Goal: Transaction & Acquisition: Purchase product/service

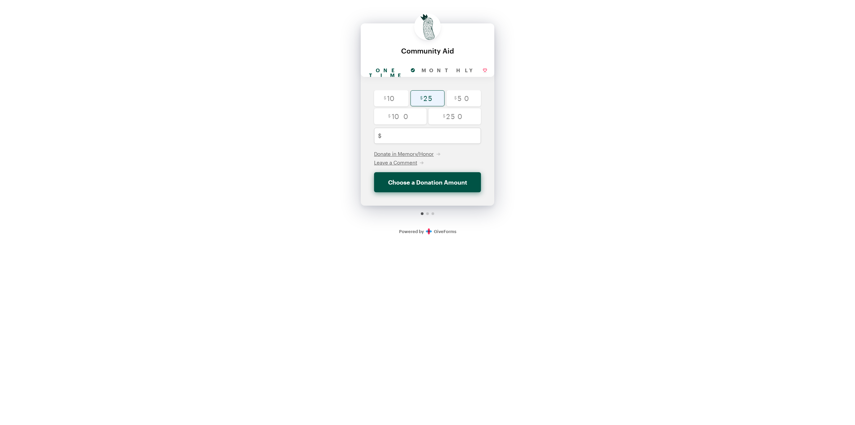
click at [431, 98] on input "radio" at bounding box center [428, 98] width 34 height 16
radio input "true"
type input "25"
checkbox input "false"
click at [446, 183] on button "Donate $25" at bounding box center [427, 182] width 107 height 20
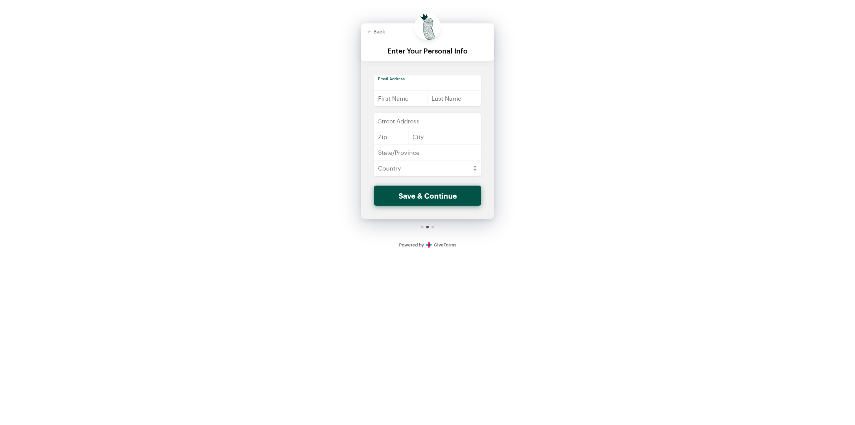
click at [412, 85] on input "email" at bounding box center [427, 82] width 107 height 16
type input "[EMAIL_ADDRESS][DOMAIN_NAME]"
type input "[PERSON_NAME]"
type input "Karsen"
type input "[STREET_ADDRESS]"
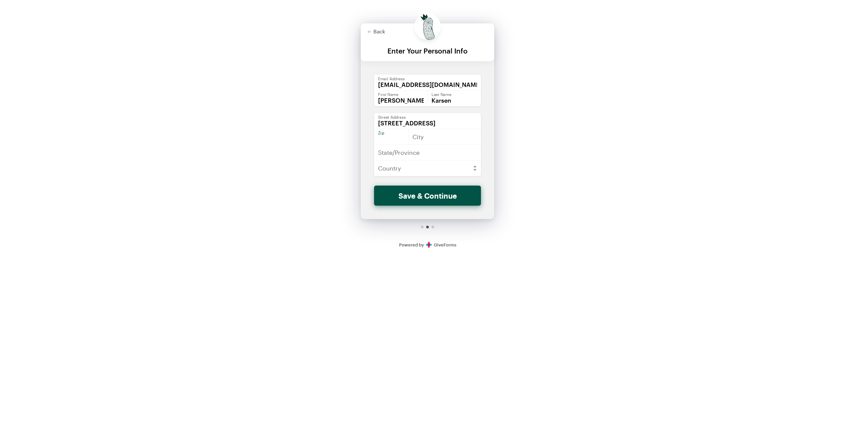
type input "70117"
type input "[GEOGRAPHIC_DATA]"
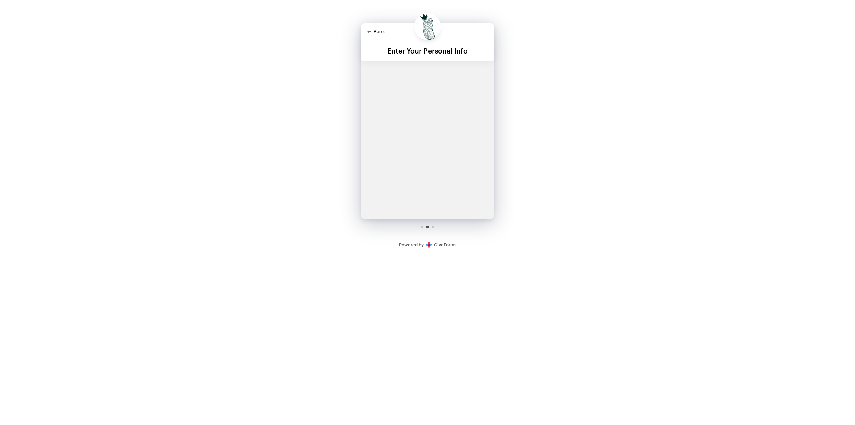
click at [376, 32] on button "Back" at bounding box center [376, 31] width 18 height 5
checkbox input "false"
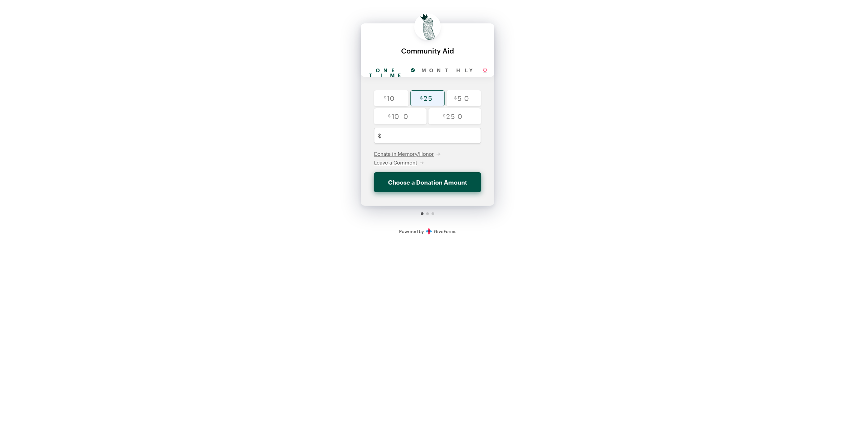
click at [422, 94] on input "radio" at bounding box center [428, 98] width 34 height 16
radio input "true"
type input "25"
checkbox input "false"
click at [431, 186] on button "Donate $25" at bounding box center [427, 182] width 107 height 20
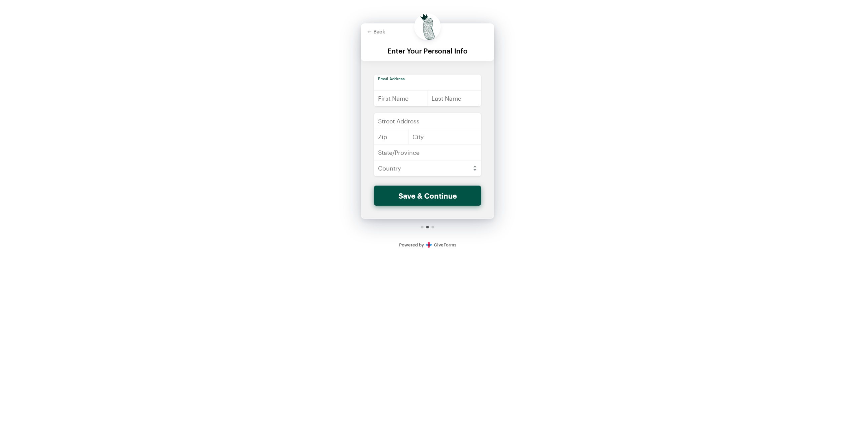
click at [414, 81] on input "email" at bounding box center [427, 82] width 107 height 16
type input "[EMAIL_ADDRESS][DOMAIN_NAME]"
type input "[PERSON_NAME]"
type input "Karsen"
type input "[STREET_ADDRESS]"
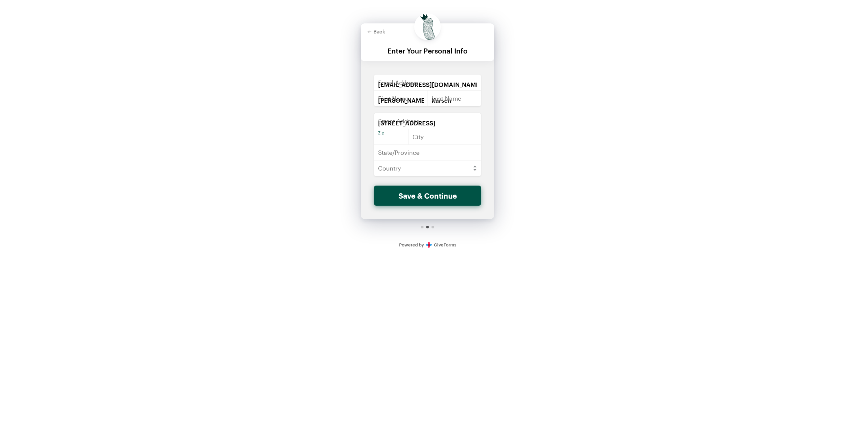
type input "70117"
type input "[GEOGRAPHIC_DATA]"
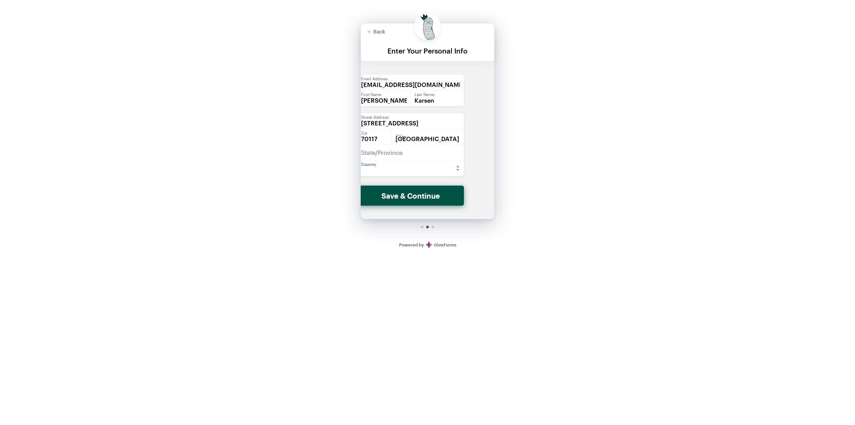
click at [428, 171] on select "[GEOGRAPHIC_DATA] [GEOGRAPHIC_DATA] [GEOGRAPHIC_DATA] [GEOGRAPHIC_DATA] [US_STA…" at bounding box center [410, 168] width 107 height 16
click at [398, 153] on input "text" at bounding box center [410, 152] width 107 height 16
type input "LA"
click at [405, 170] on select "[GEOGRAPHIC_DATA] [GEOGRAPHIC_DATA] [GEOGRAPHIC_DATA] [GEOGRAPHIC_DATA] [US_STA…" at bounding box center [410, 168] width 107 height 16
select select "US"
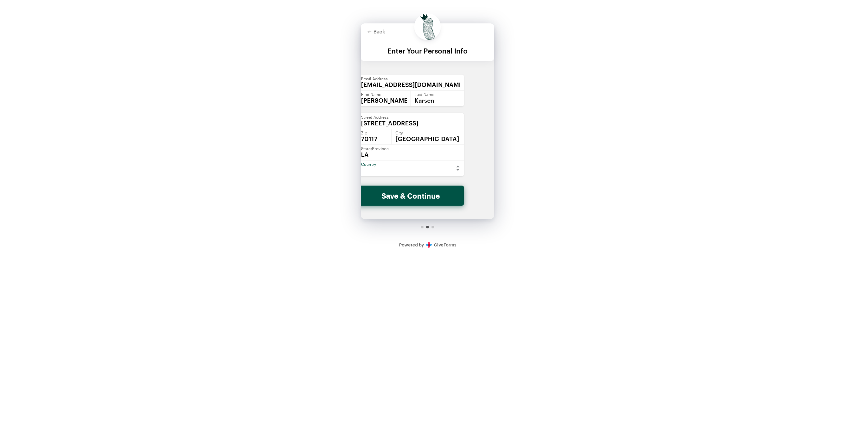
click at [357, 160] on select "[GEOGRAPHIC_DATA] [GEOGRAPHIC_DATA] [GEOGRAPHIC_DATA] [GEOGRAPHIC_DATA] [US_STA…" at bounding box center [410, 168] width 107 height 16
click at [429, 200] on button "Save & Continue" at bounding box center [410, 195] width 107 height 20
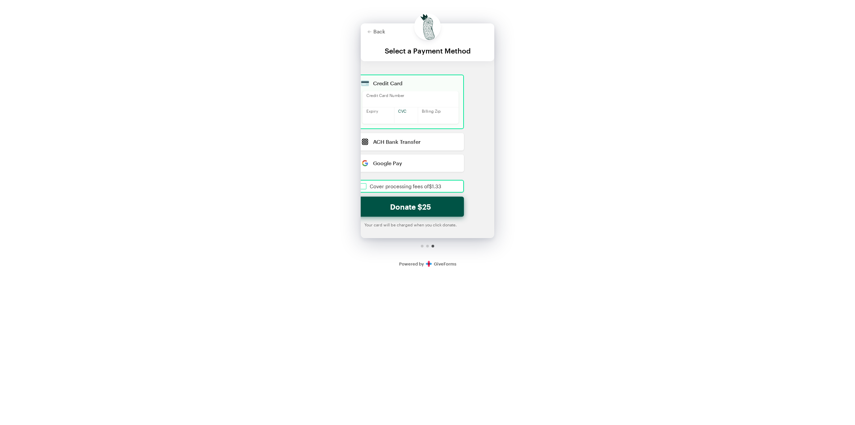
click at [365, 186] on input "checkbox" at bounding box center [410, 186] width 107 height 13
click at [408, 207] on button "Donate $26.33" at bounding box center [410, 206] width 107 height 20
checkbox input "true"
